Goal: Contribute content: Add original content to the website for others to see

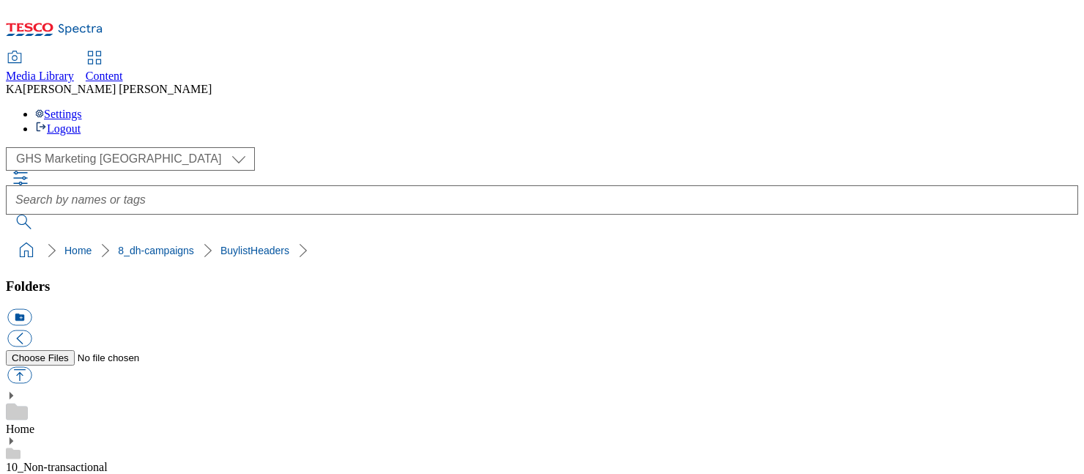
scroll to position [186, 0]
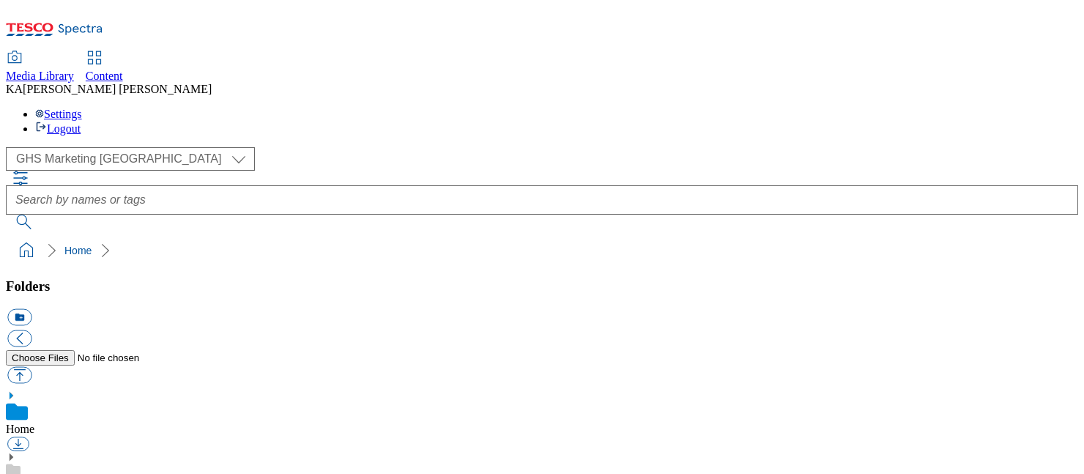
scroll to position [236, 0]
click at [32, 367] on button "button" at bounding box center [19, 375] width 24 height 17
type input "C:\fakepath\1751524925427-ad541301_Nadiya_LegoBrand_H_1184x333_V1.jpg"
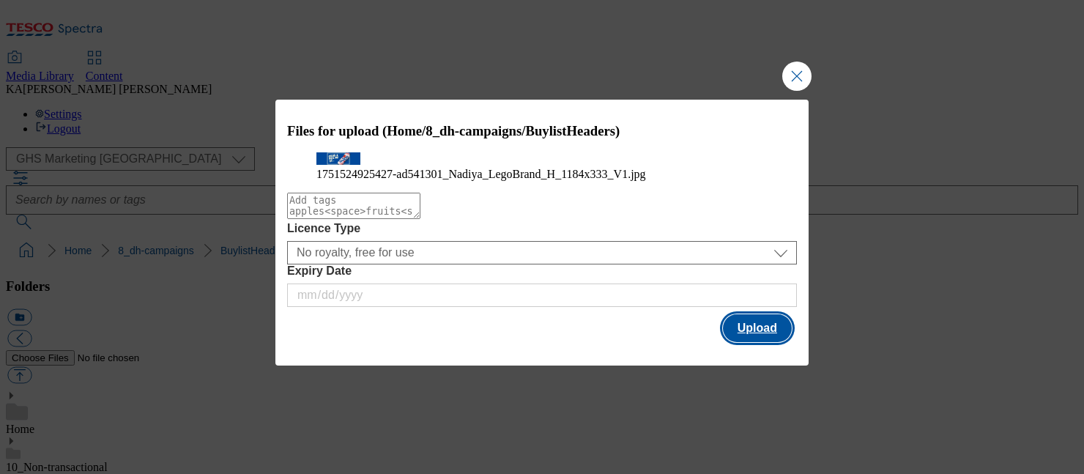
click at [749, 342] on button "Upload" at bounding box center [757, 328] width 69 height 28
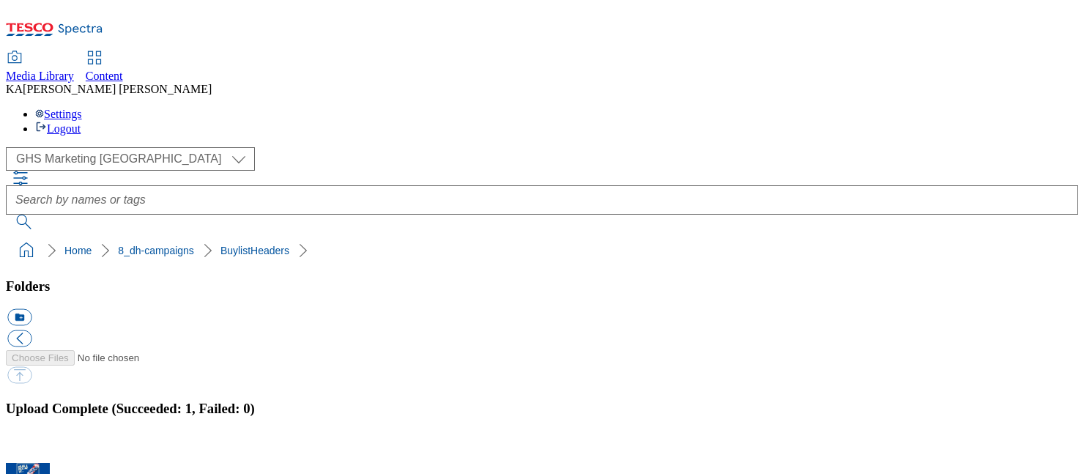
click at [29, 448] on button "button" at bounding box center [18, 455] width 22 height 14
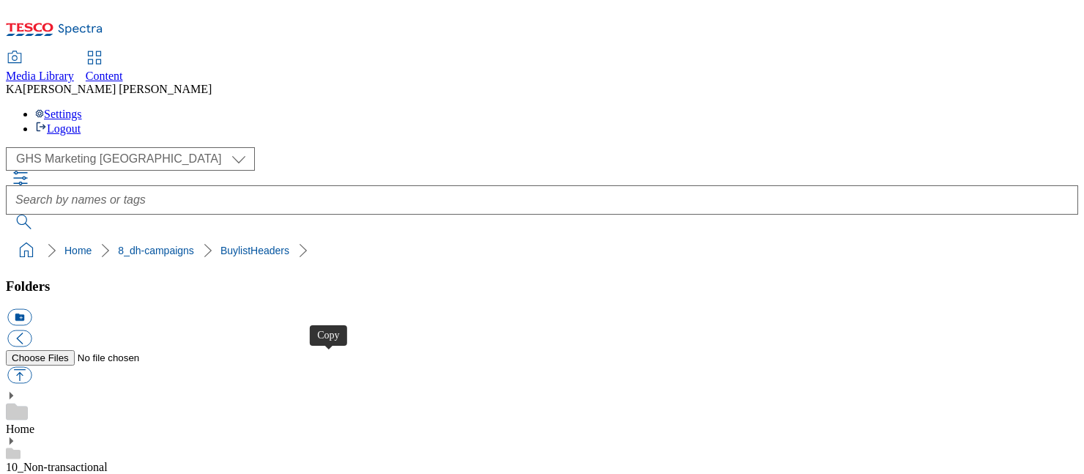
click at [32, 367] on button "button" at bounding box center [19, 375] width 24 height 17
type input "C:\fakepath\1751526565659-ad541031_Yazoo_LegoBrand_H_1184x333_V1.jpg"
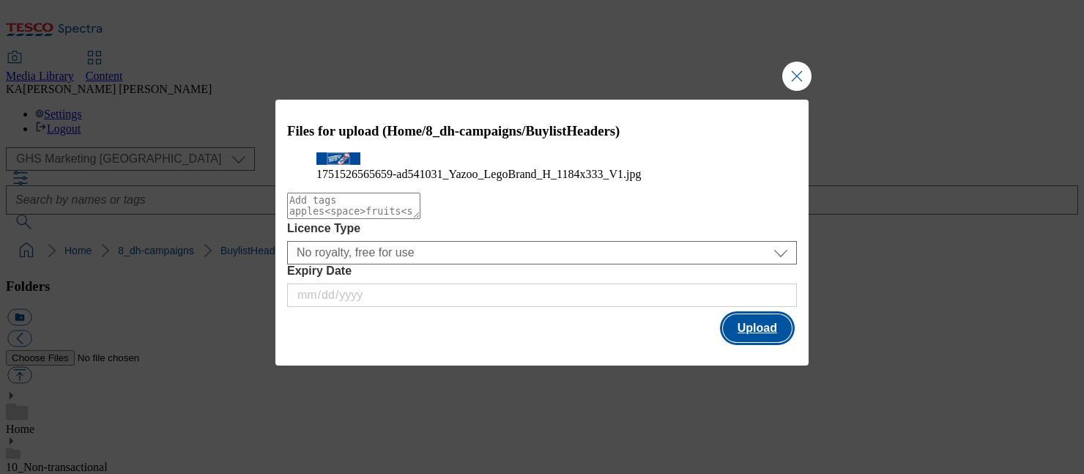
click at [785, 342] on button "Upload" at bounding box center [757, 328] width 69 height 28
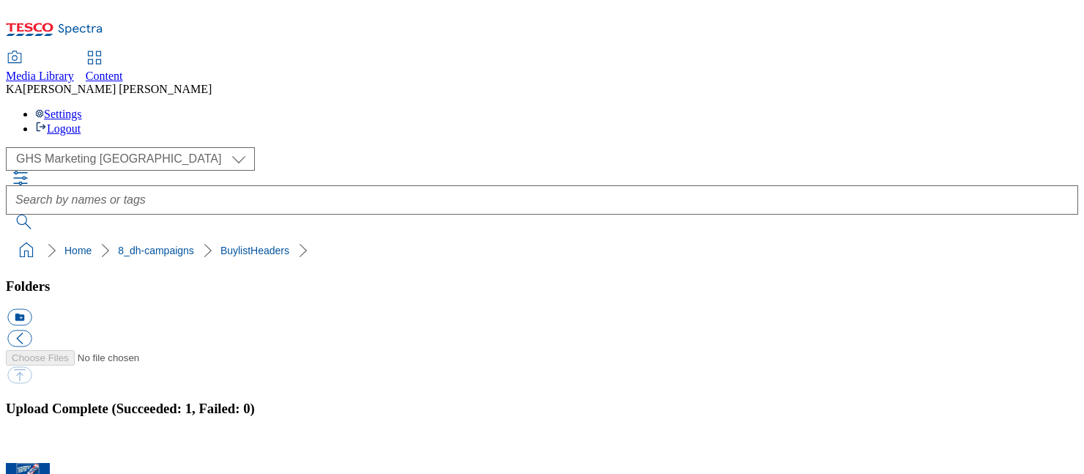
click at [29, 448] on button "button" at bounding box center [18, 455] width 22 height 14
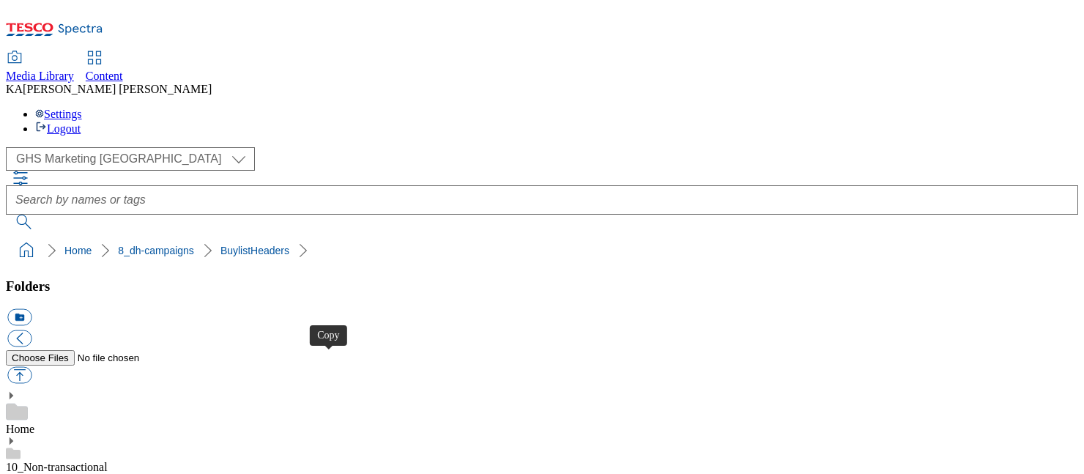
click at [32, 367] on button "button" at bounding box center [19, 375] width 24 height 17
type input "C:\fakepath\1754056563031-ad541334_Heinz_LegoBrand_H_1184x333_V1.jpg"
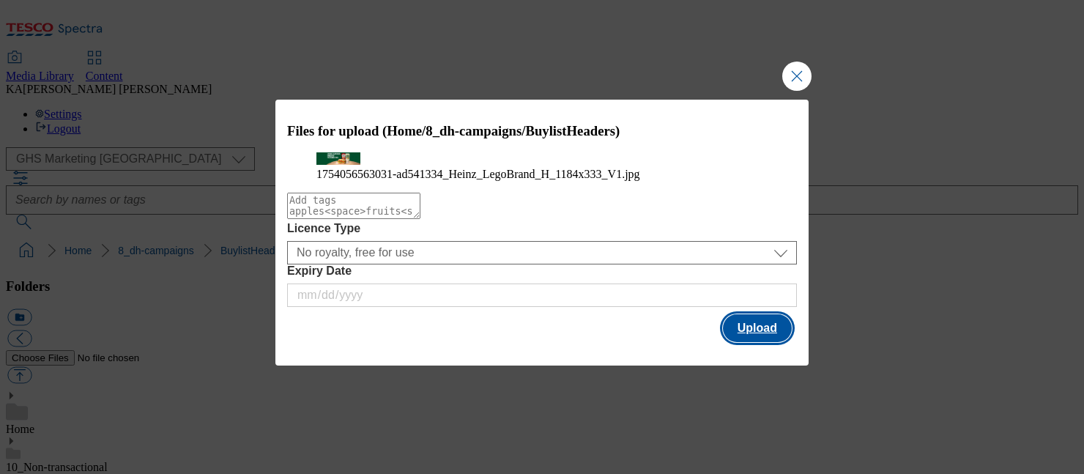
click at [747, 342] on button "Upload" at bounding box center [757, 328] width 69 height 28
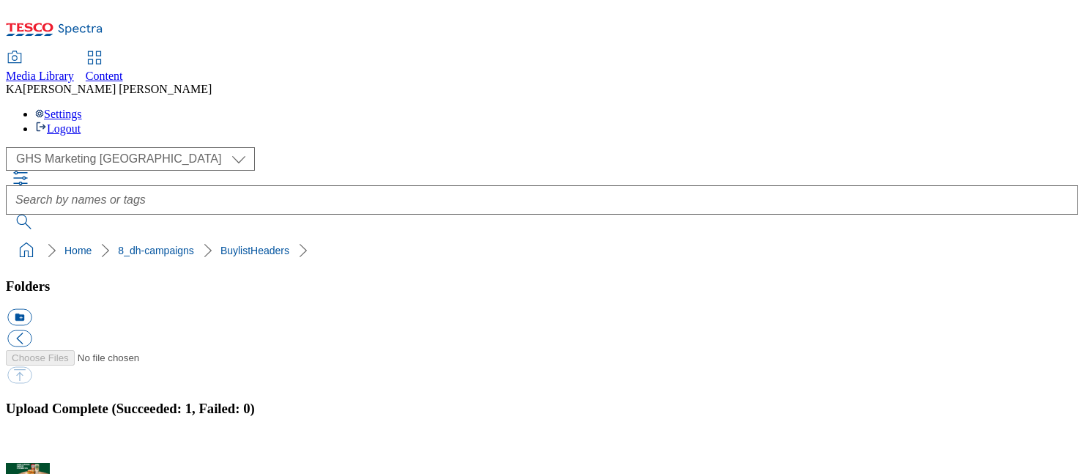
click at [29, 448] on button "button" at bounding box center [18, 455] width 22 height 14
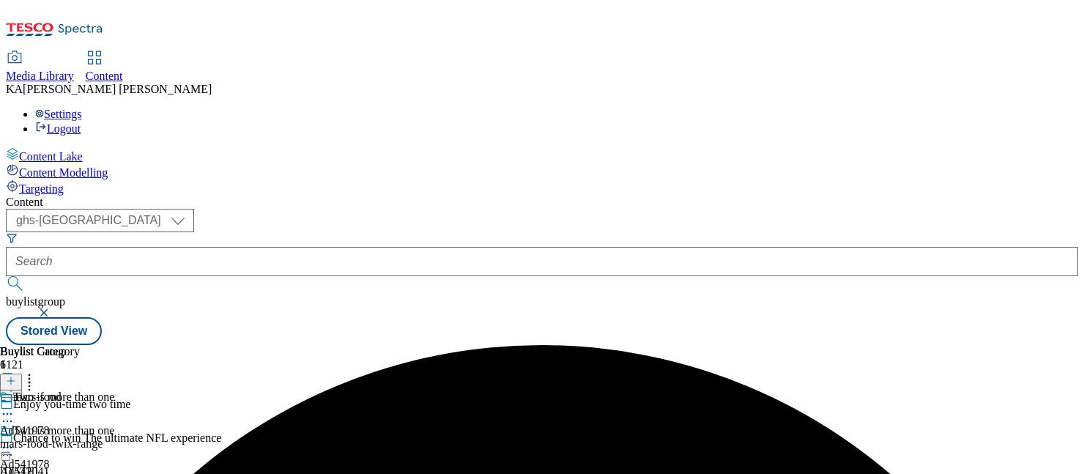
select select "ghs-[GEOGRAPHIC_DATA]"
click at [327, 247] on input "text" at bounding box center [542, 261] width 1073 height 29
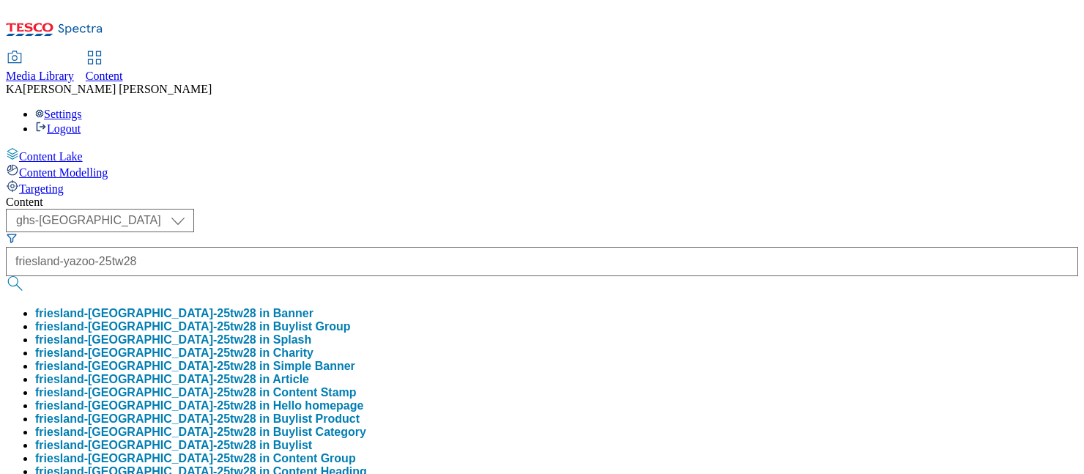
type input "friesland-yazoo-25tw28"
click at [334, 307] on ul "[GEOGRAPHIC_DATA]-[GEOGRAPHIC_DATA]-25tw28 in [GEOGRAPHIC_DATA]-[GEOGRAPHIC_DAT…" at bounding box center [542, 392] width 1073 height 171
click at [341, 320] on button "friesland-yazoo-25tw28 in Buylist Group" at bounding box center [193, 326] width 316 height 13
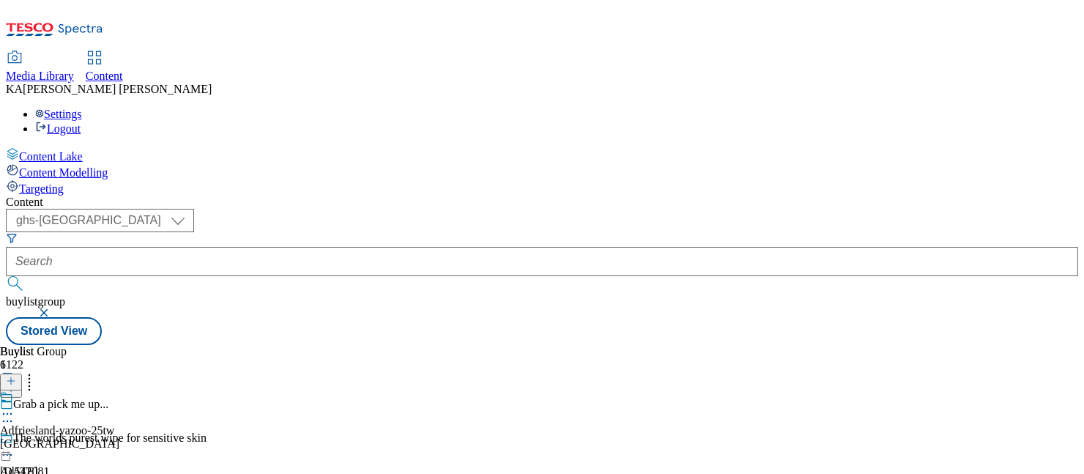
click at [119, 390] on div "Adfriesland-yazoo-25tw friesland [DATE] 07:46 am" at bounding box center [59, 440] width 119 height 101
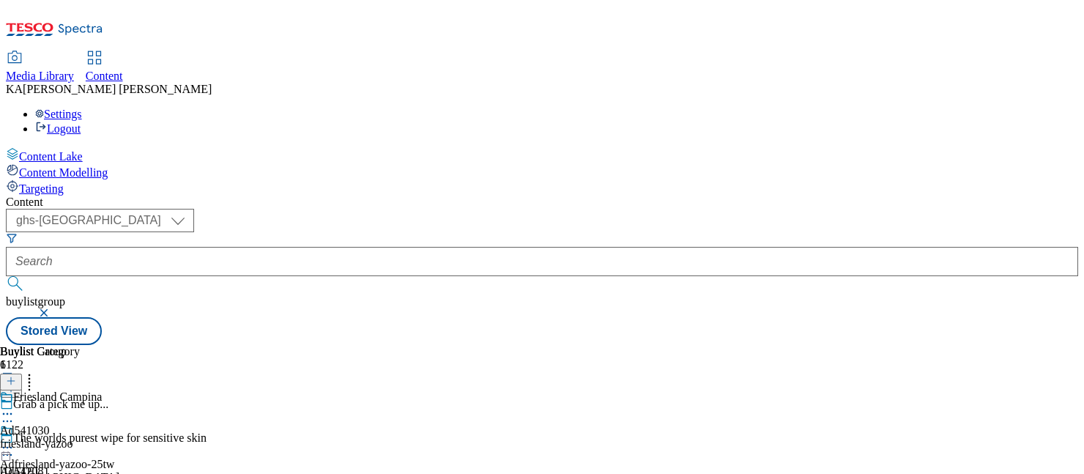
click at [15, 440] on icon at bounding box center [7, 447] width 15 height 15
click at [62, 473] on span "Edit" at bounding box center [53, 478] width 17 height 11
select select "tactical"
select select "supplier funded short term 1-3 weeks"
select select "dunnhumby"
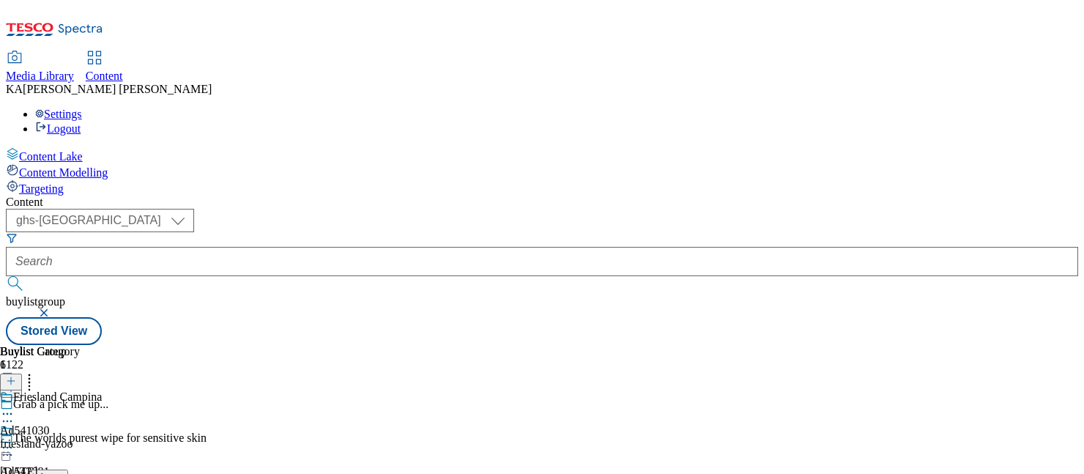
select select "Banner"
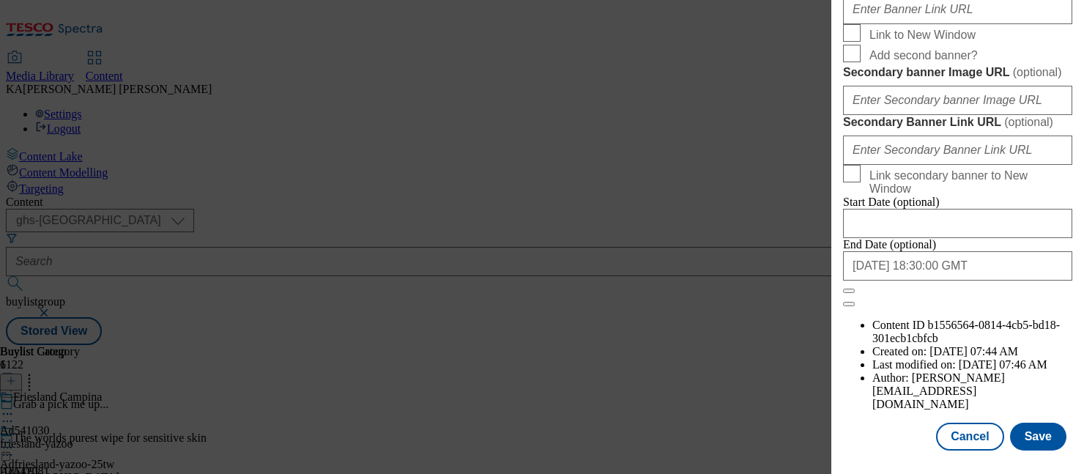
scroll to position [1404, 0]
paste input "[URL][DOMAIN_NAME]"
type input "[URL][DOMAIN_NAME]"
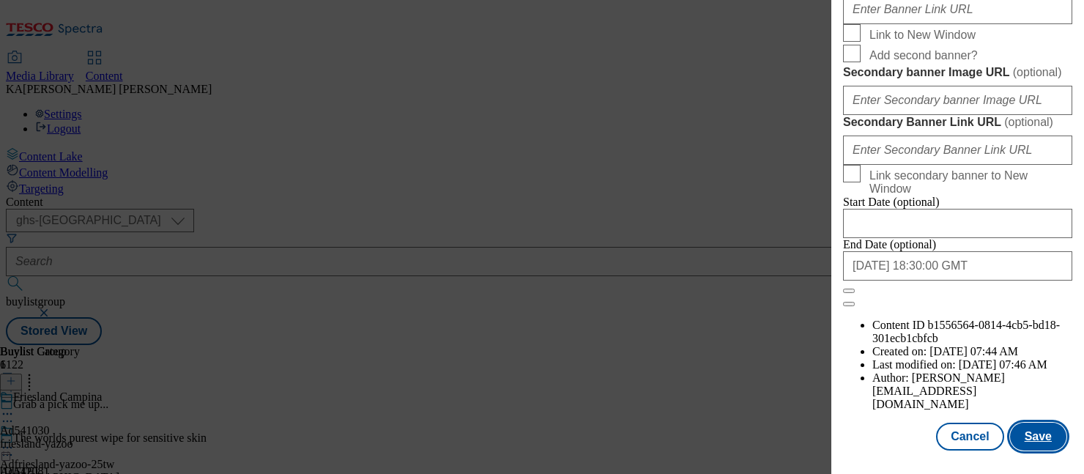
click at [1034, 434] on button "Save" at bounding box center [1038, 437] width 56 height 28
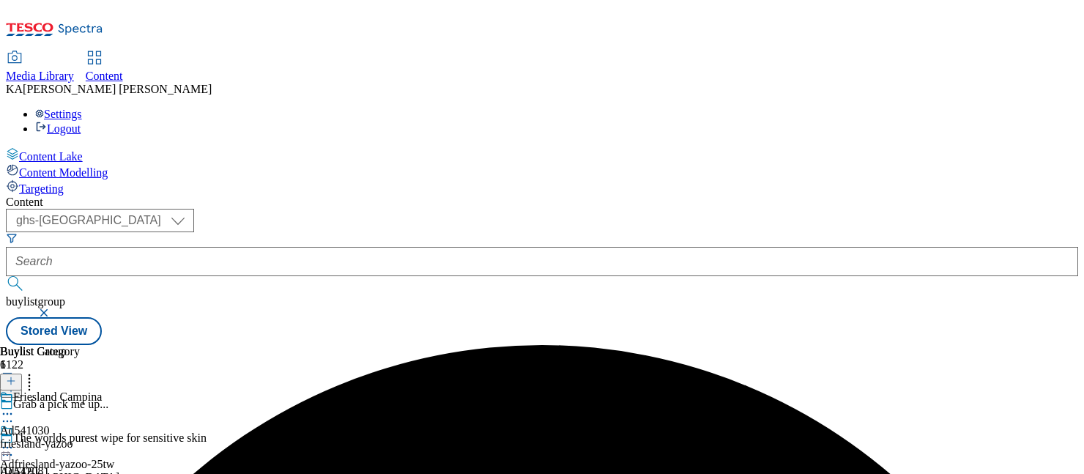
click at [15, 440] on icon at bounding box center [7, 447] width 15 height 15
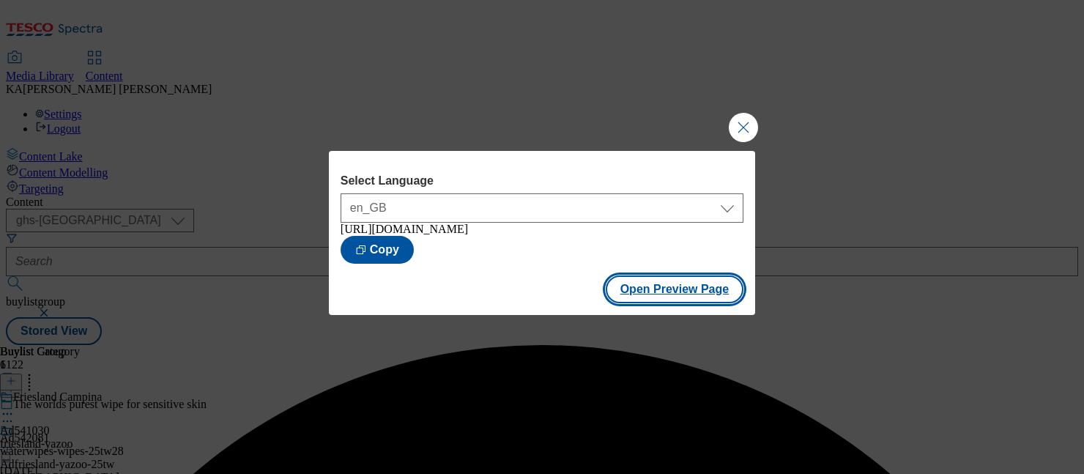
click at [651, 303] on button "Open Preview Page" at bounding box center [675, 289] width 138 height 28
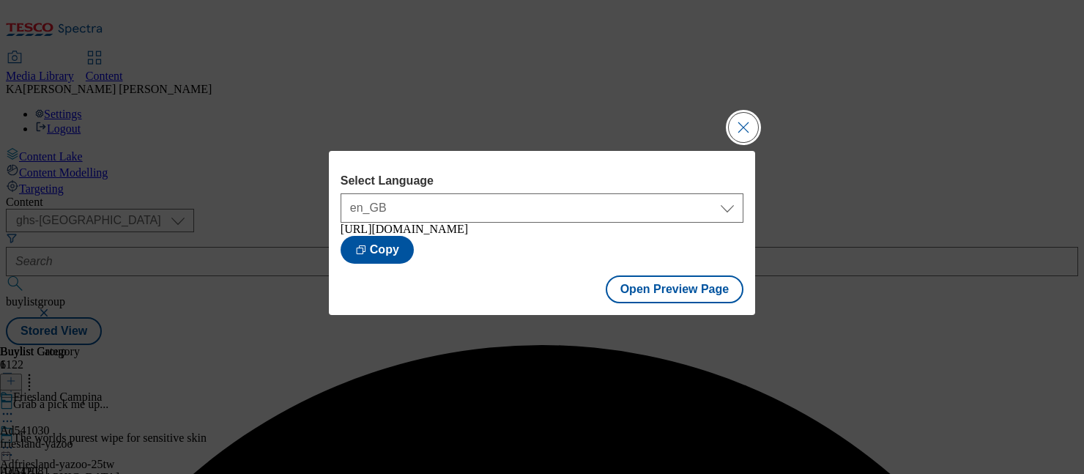
click at [745, 119] on button "Close Modal" at bounding box center [743, 127] width 29 height 29
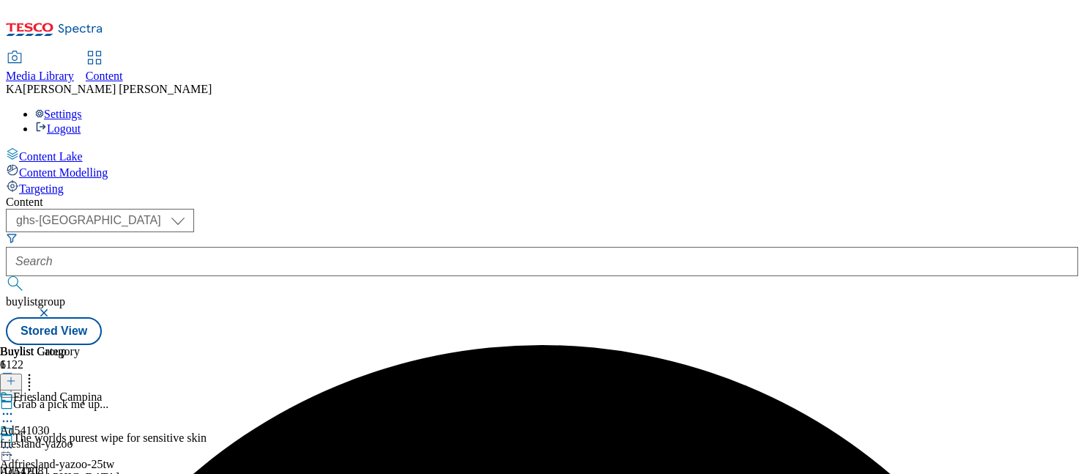
click at [15, 440] on icon at bounding box center [7, 447] width 15 height 15
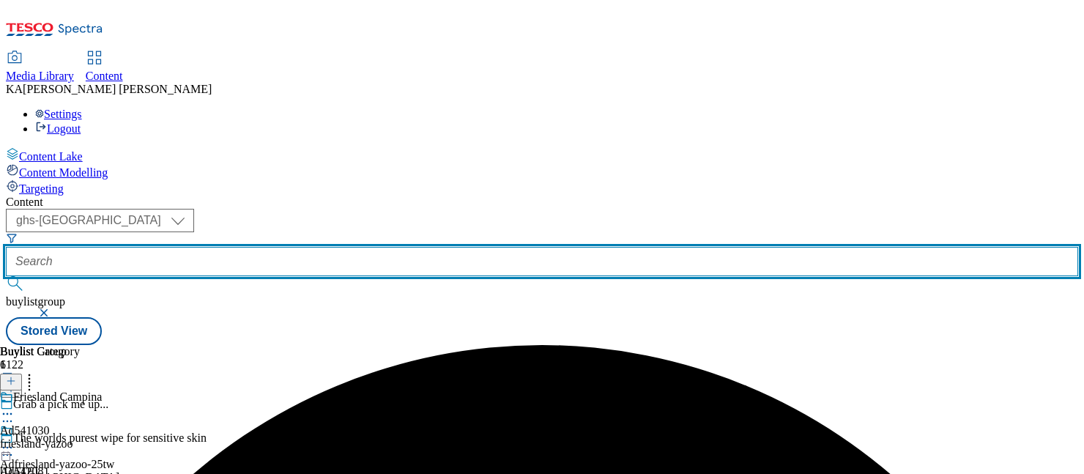
click at [331, 247] on input "text" at bounding box center [542, 261] width 1073 height 29
paste input "friesland-yazoo-drinks-25tw28"
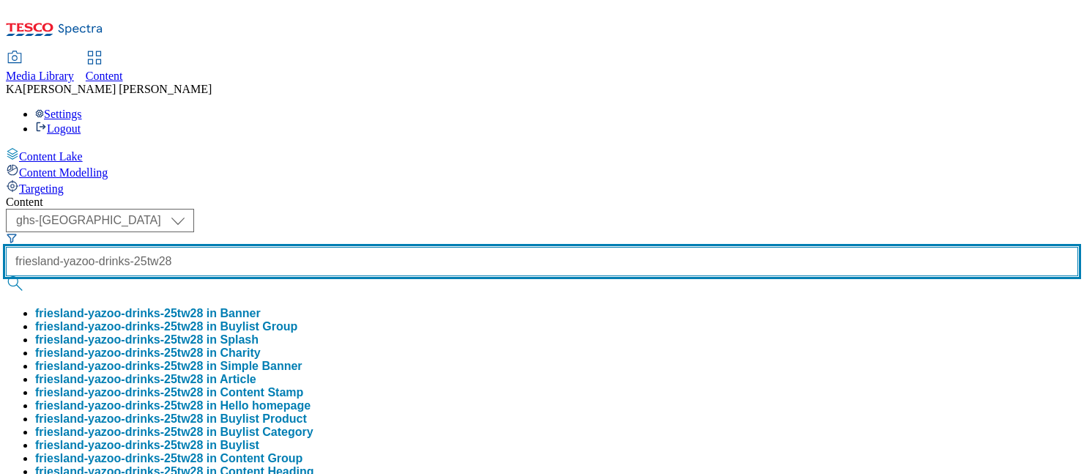
scroll to position [0, 34]
type input "friesland-yazoo-drinks-25tw28"
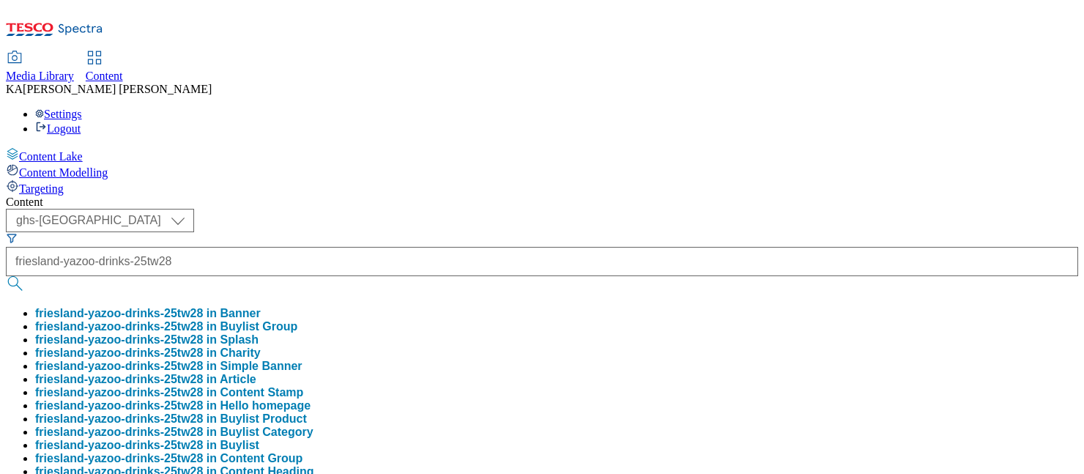
click at [297, 320] on button "friesland-yazoo-drinks-25tw28 in Buylist Group" at bounding box center [166, 326] width 262 height 13
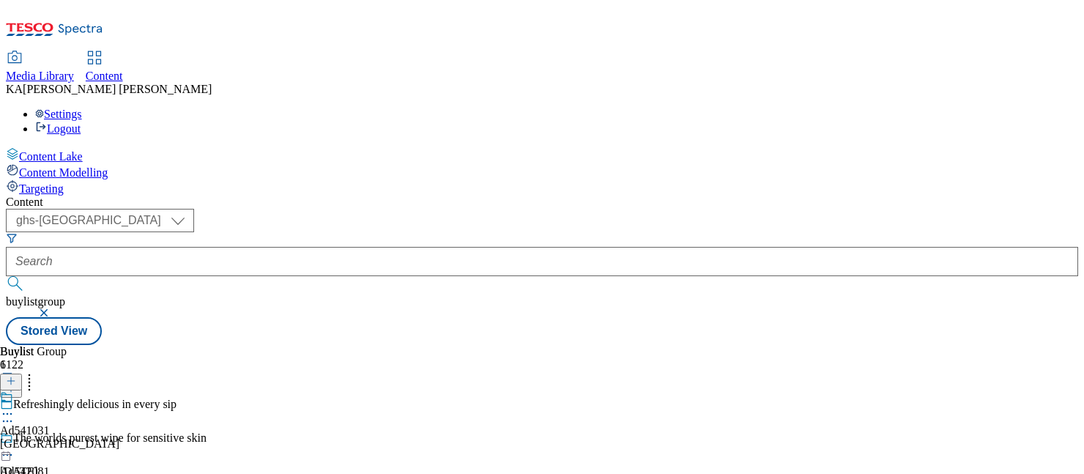
click at [15, 407] on icon at bounding box center [7, 414] width 15 height 15
click at [62, 440] on span "Edit" at bounding box center [53, 445] width 17 height 11
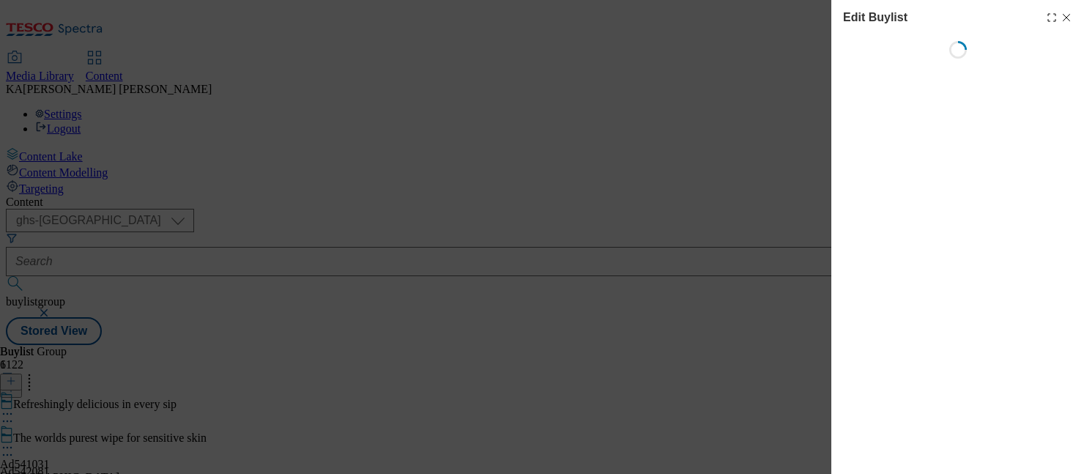
select select "tactical"
select select "supplier funded short term 1-3 weeks"
select select "dunnhumby"
select select "Banner"
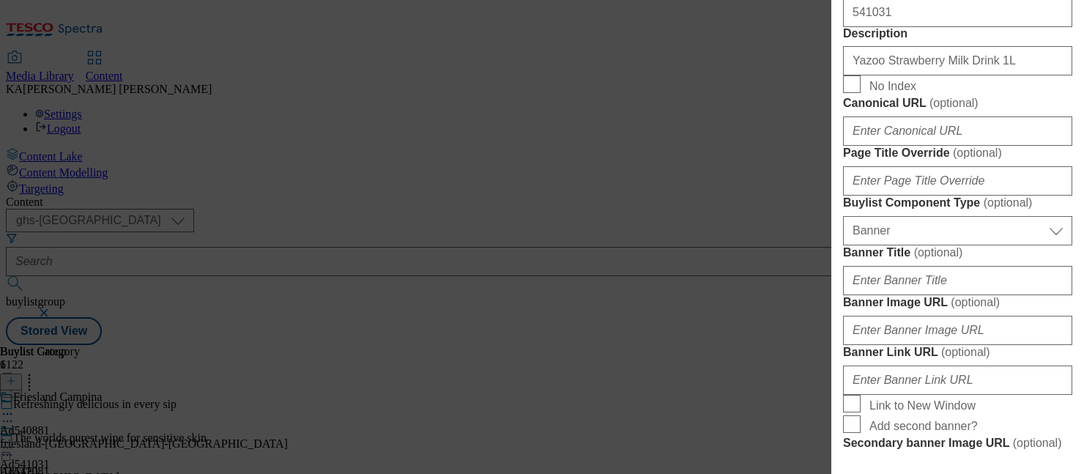
scroll to position [1272, 0]
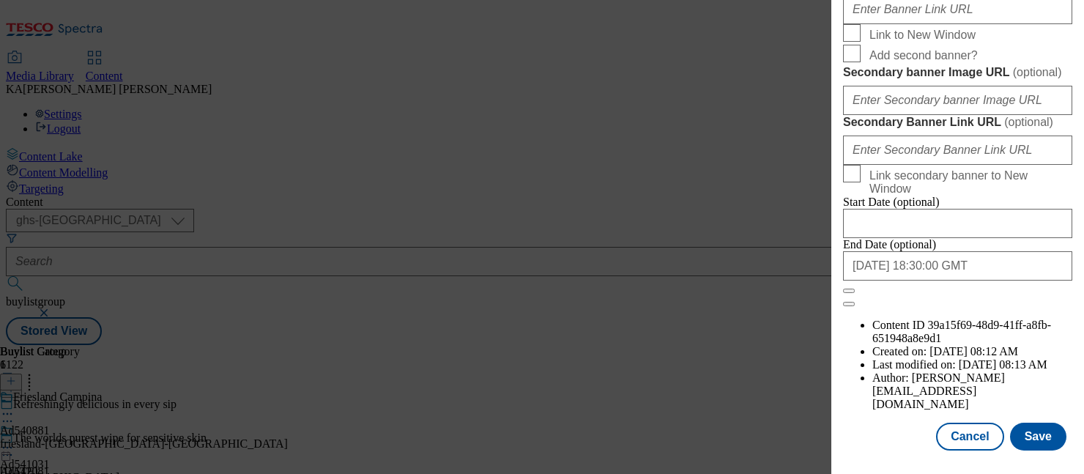
paste input "[URL][DOMAIN_NAME]"
type input "[URL][DOMAIN_NAME]"
click at [1027, 433] on button "Save" at bounding box center [1038, 437] width 56 height 28
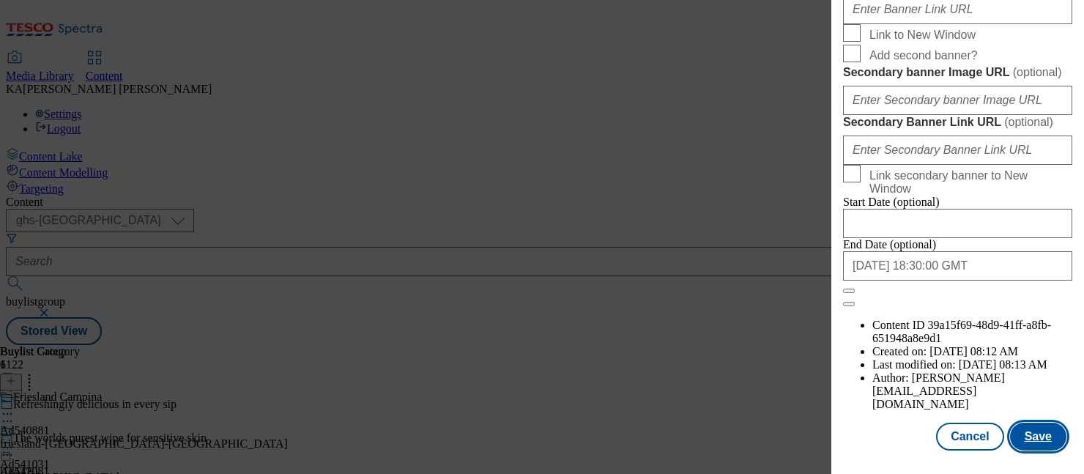
scroll to position [0, 0]
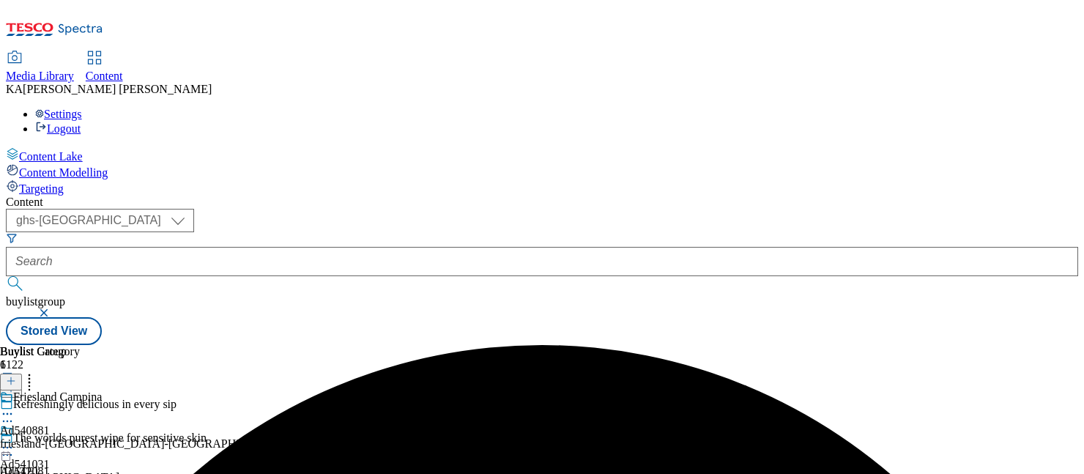
click at [15, 440] on icon at bounding box center [7, 447] width 15 height 15
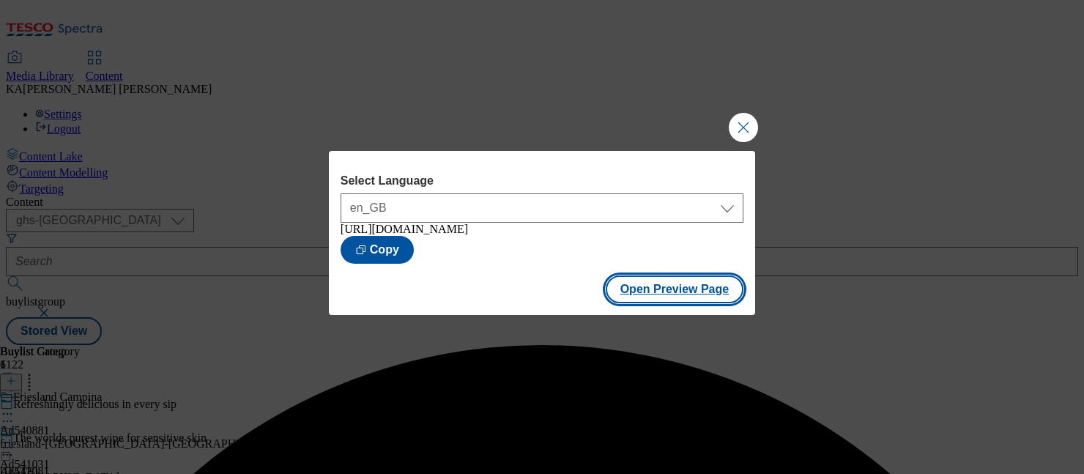
click at [630, 303] on button "Open Preview Page" at bounding box center [675, 289] width 138 height 28
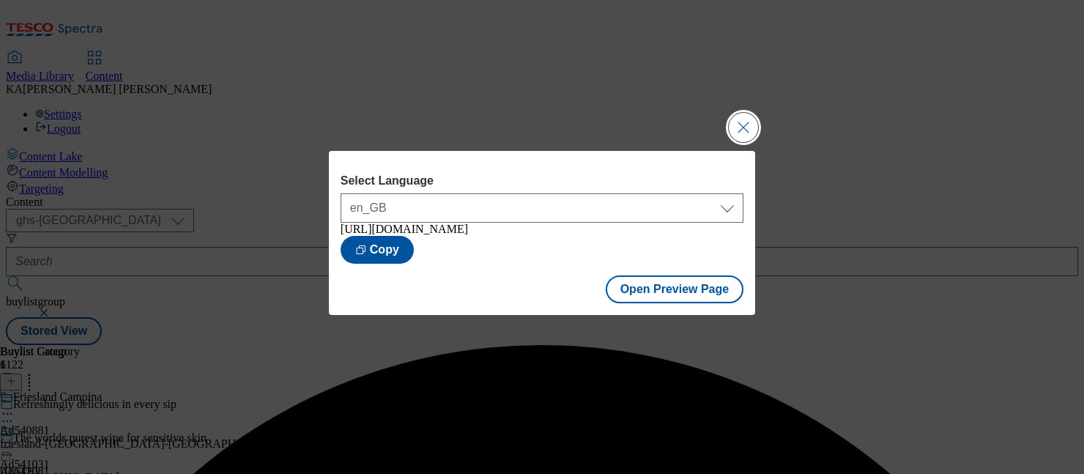
click at [731, 118] on button "Close Modal" at bounding box center [743, 127] width 29 height 29
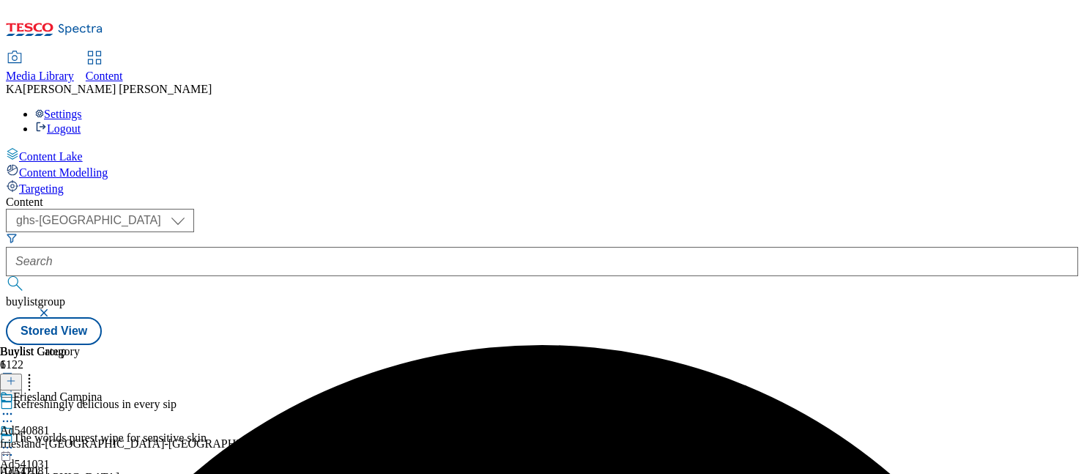
click at [15, 440] on icon at bounding box center [7, 447] width 15 height 15
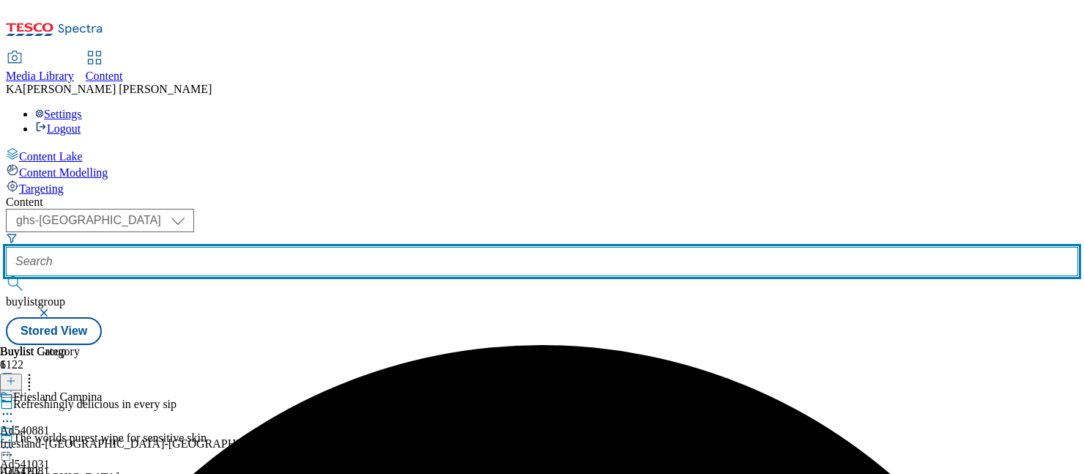
click at [363, 247] on input "text" at bounding box center [542, 261] width 1073 height 29
paste input "[PERSON_NAME]-and-sauce-25tw24"
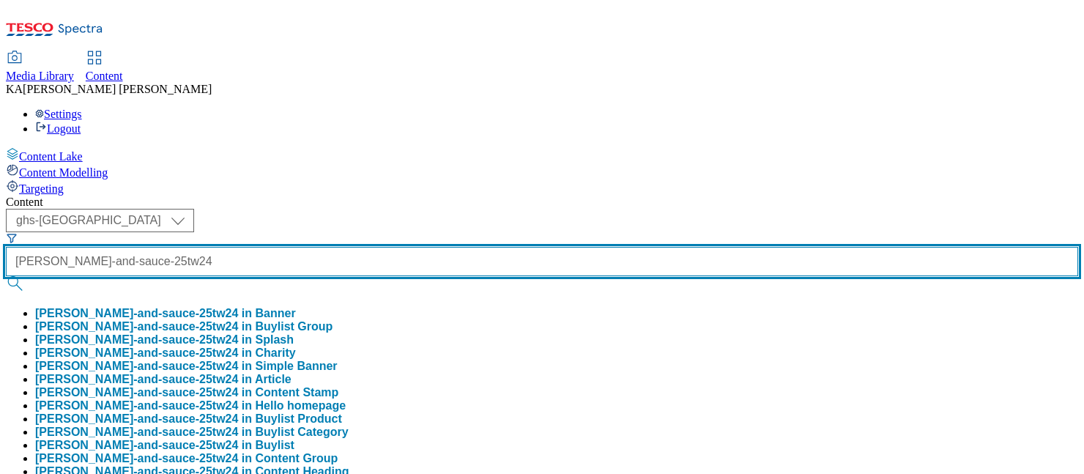
type input "[PERSON_NAME]-and-sauce-25tw24"
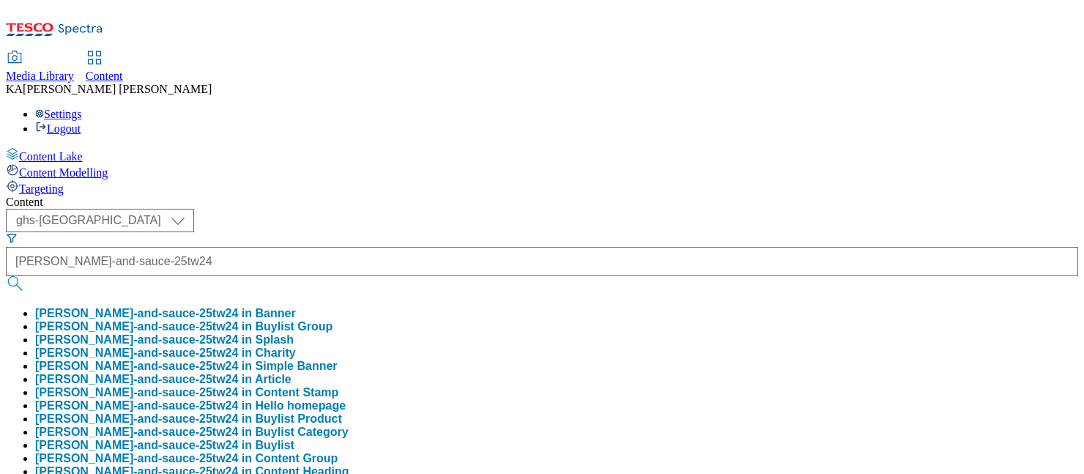
click at [333, 320] on button "[PERSON_NAME]-and-sauce-25tw24 in Buylist Group" at bounding box center [183, 326] width 297 height 13
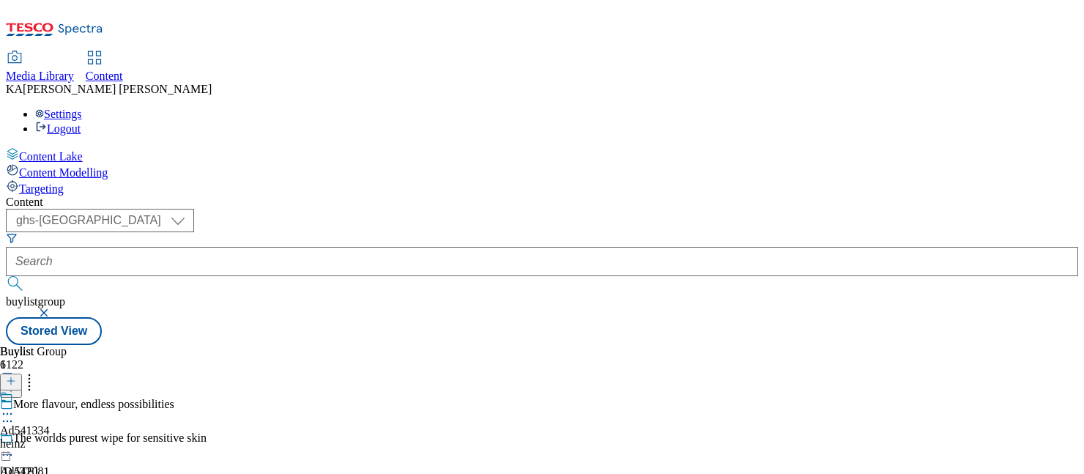
click at [5, 413] on circle at bounding box center [4, 414] width 2 height 2
click at [62, 440] on span "Edit" at bounding box center [53, 445] width 17 height 11
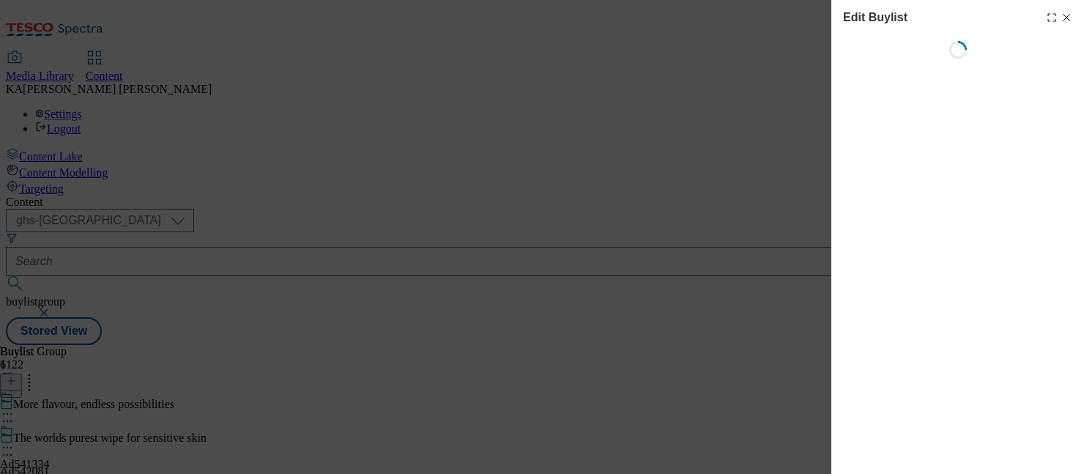
select select "tactical"
select select "supplier funded short term 1-3 weeks"
select select "dunnhumby"
select select "Banner"
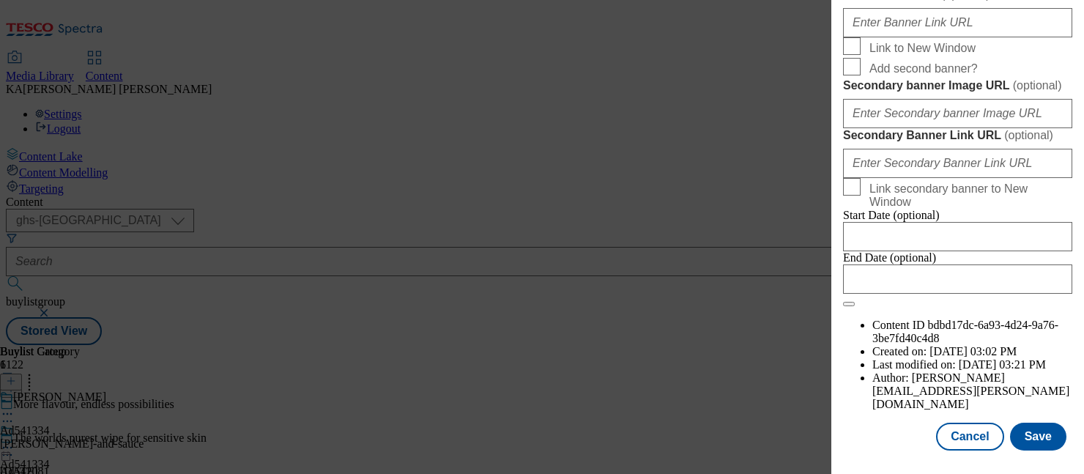
scroll to position [1241, 0]
paste input "[URL][DOMAIN_NAME]"
type input "[URL][DOMAIN_NAME]"
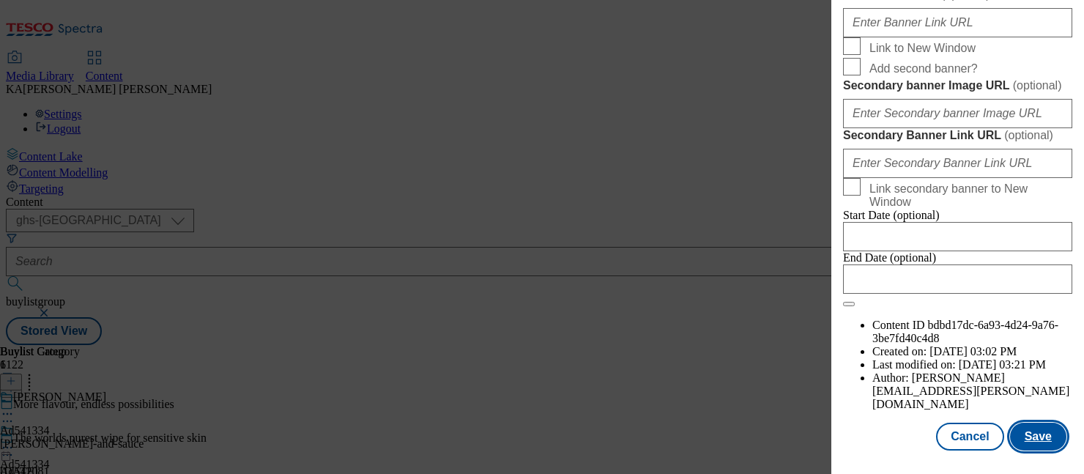
click at [1029, 436] on button "Save" at bounding box center [1038, 437] width 56 height 28
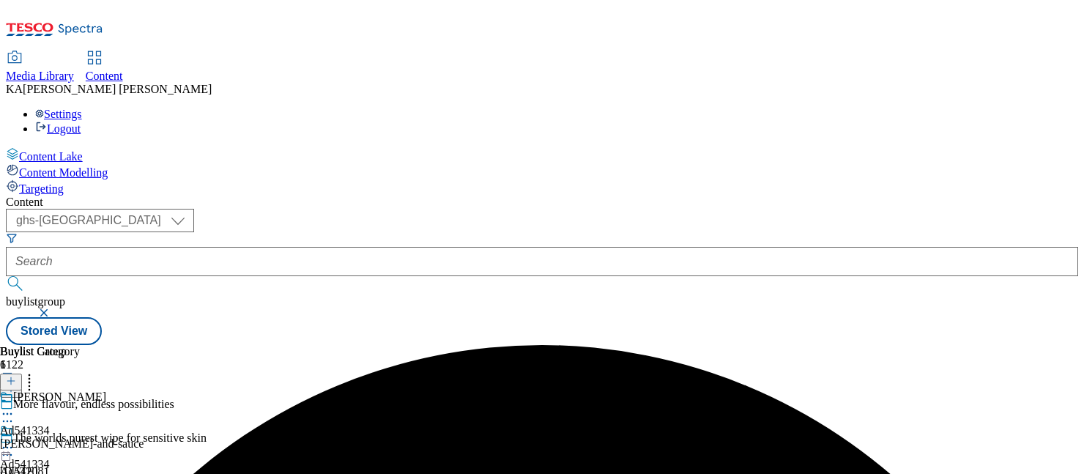
click at [15, 440] on icon at bounding box center [7, 447] width 15 height 15
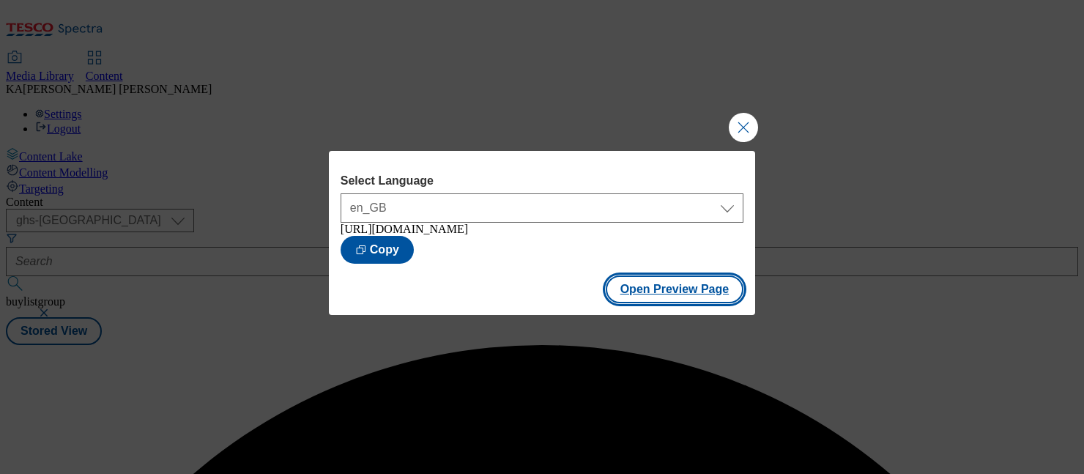
click at [621, 297] on button "Open Preview Page" at bounding box center [675, 289] width 138 height 28
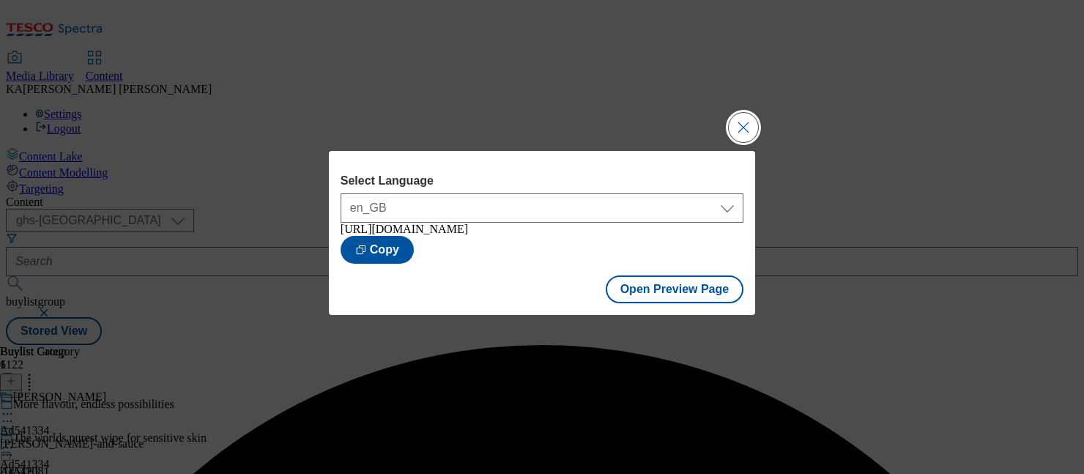
click at [743, 118] on button "Close Modal" at bounding box center [743, 127] width 29 height 29
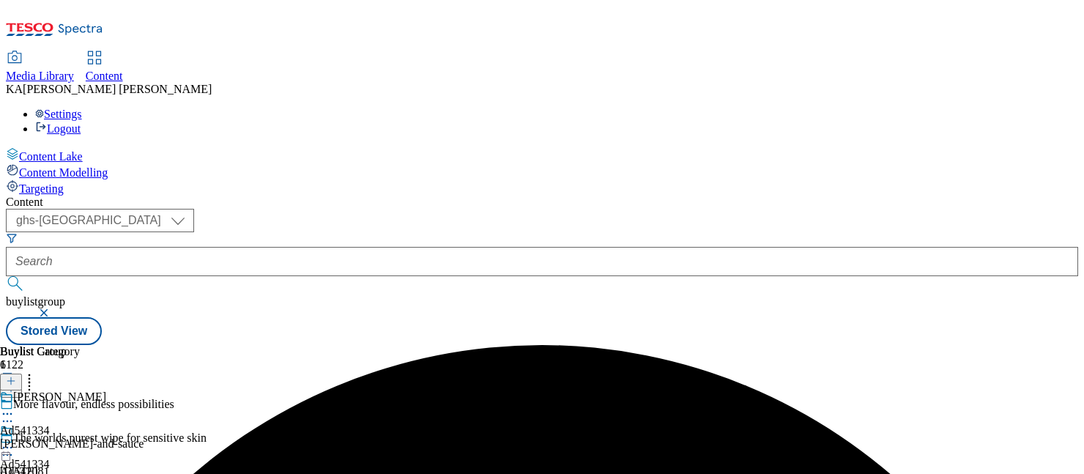
click at [15, 440] on icon at bounding box center [7, 447] width 15 height 15
